Goal: Navigation & Orientation: Find specific page/section

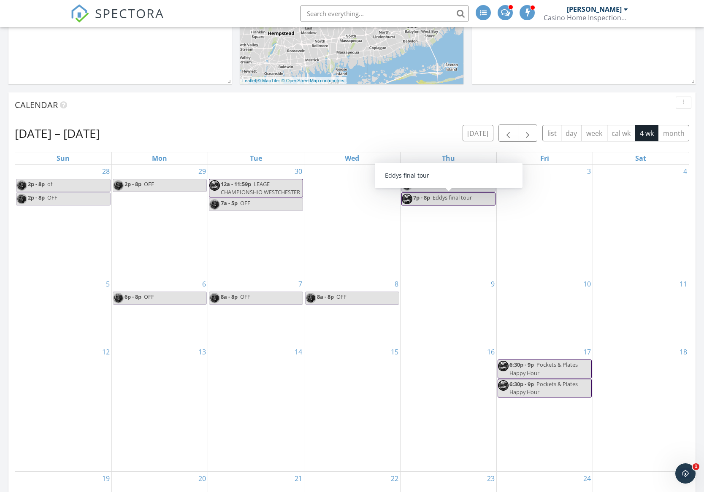
scroll to position [286, 0]
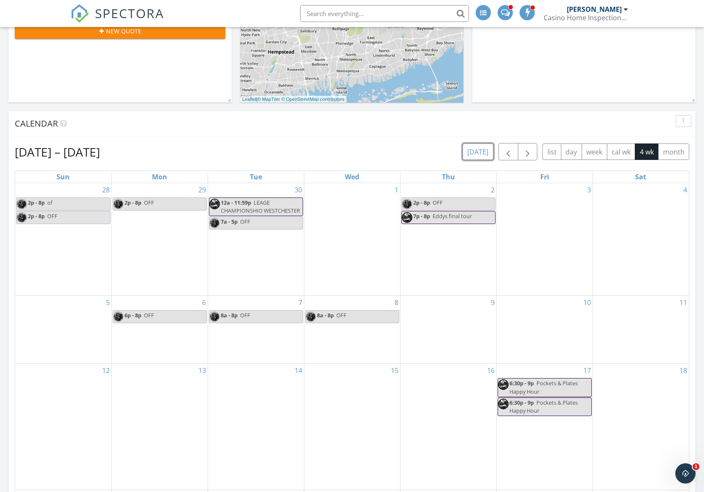
click at [484, 145] on button "today" at bounding box center [477, 151] width 31 height 16
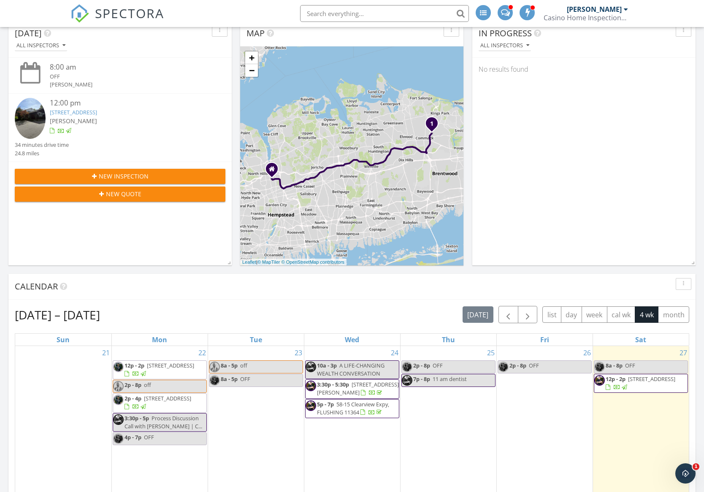
scroll to position [0, 0]
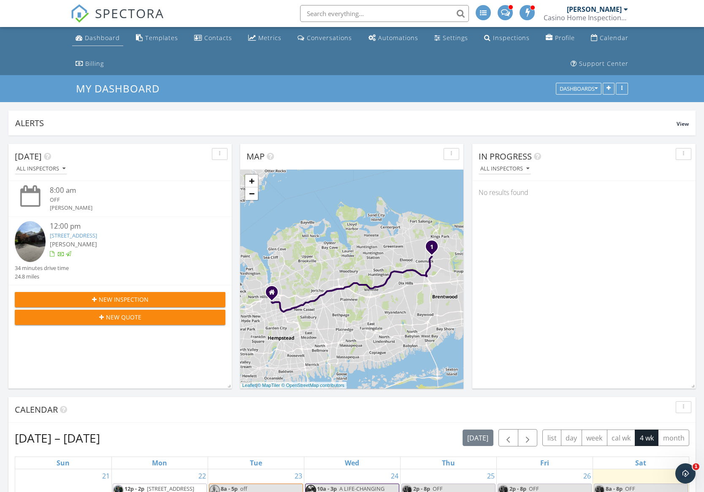
click at [87, 36] on div "Dashboard" at bounding box center [102, 38] width 35 height 8
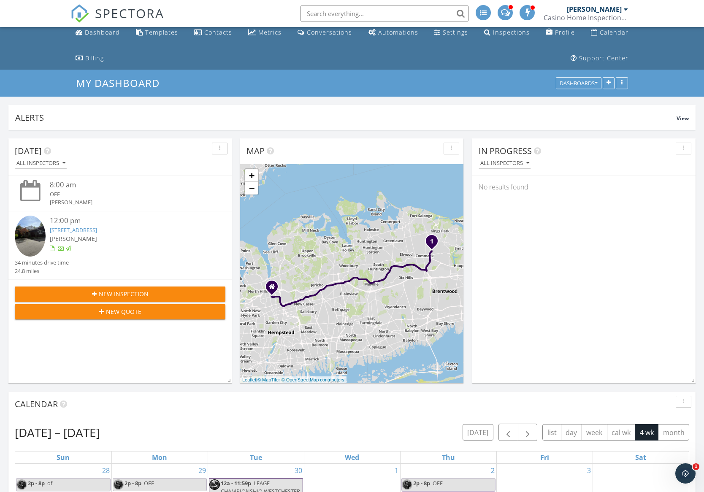
scroll to position [253, 0]
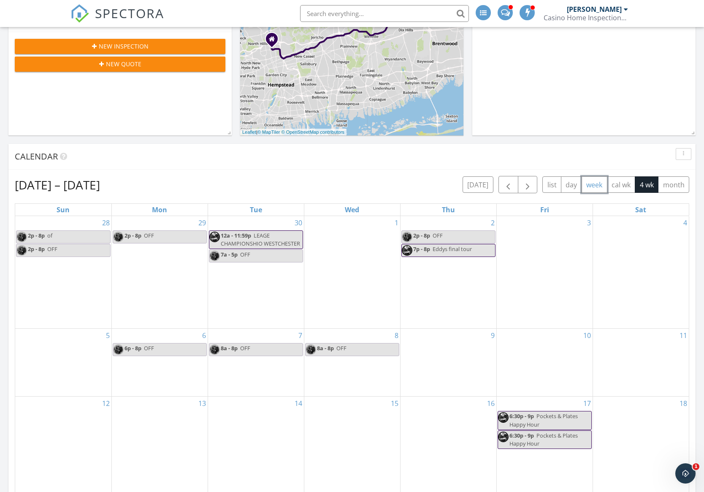
click at [595, 187] on button "week" at bounding box center [594, 184] width 26 height 16
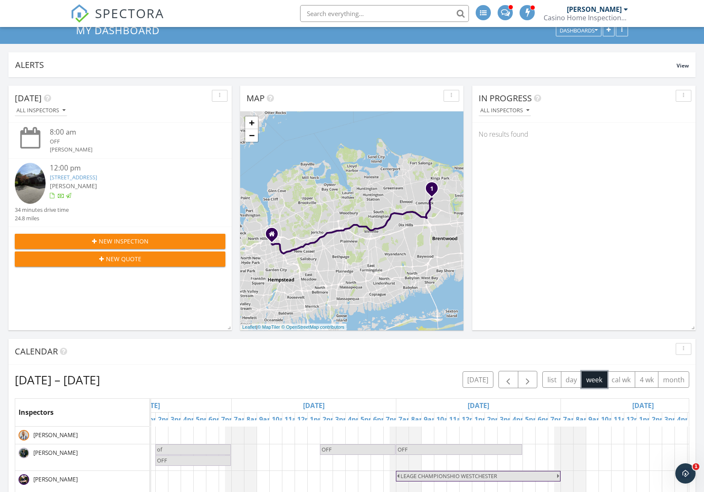
scroll to position [0, 0]
